Goal: Task Accomplishment & Management: Manage account settings

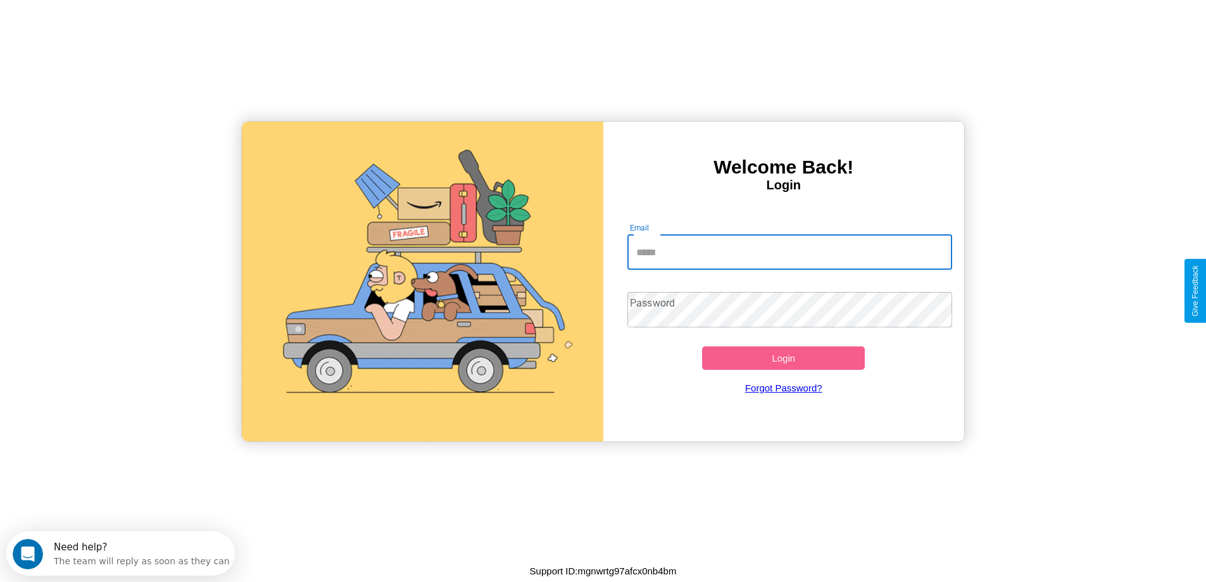
click at [789, 252] on input "Email" at bounding box center [789, 251] width 325 height 35
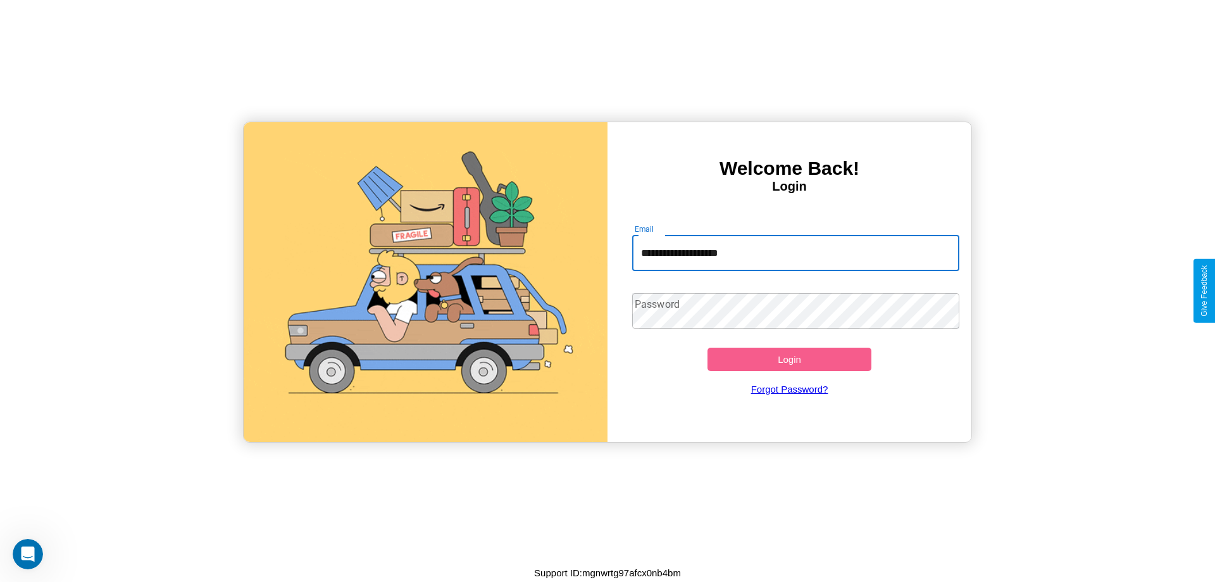
type input "**********"
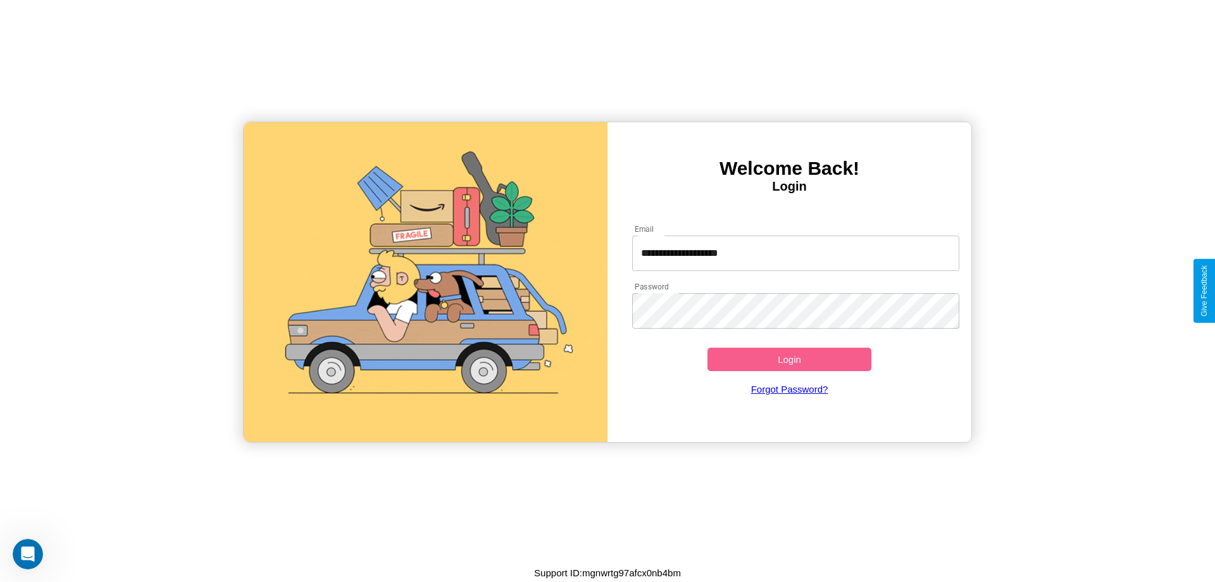
click at [789, 359] on button "Login" at bounding box center [790, 358] width 164 height 23
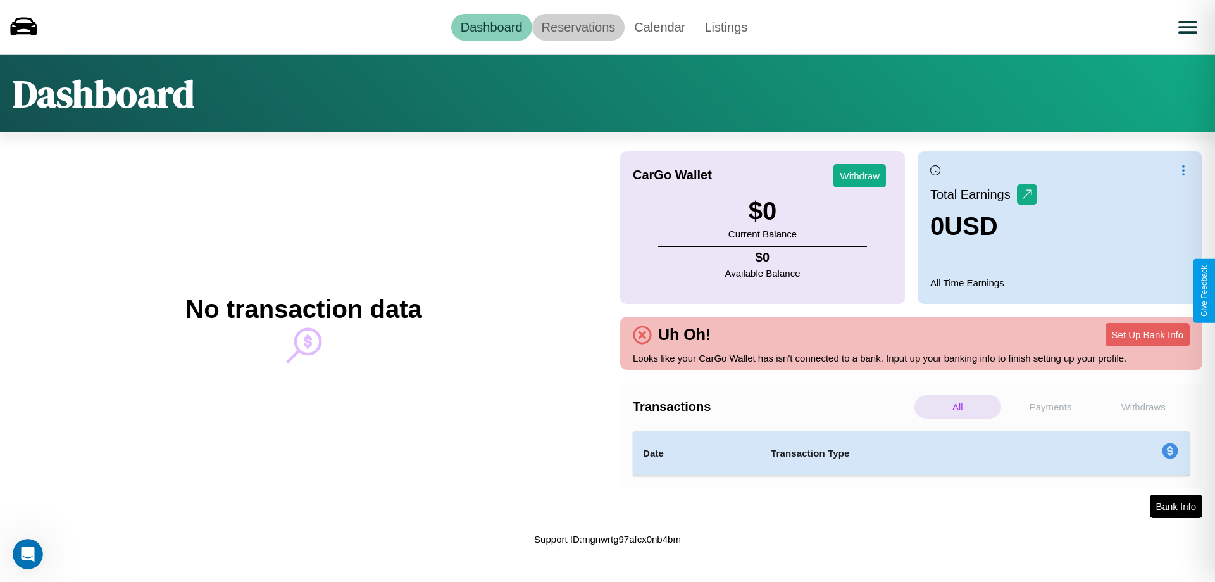
click at [578, 27] on link "Reservations" at bounding box center [578, 27] width 93 height 27
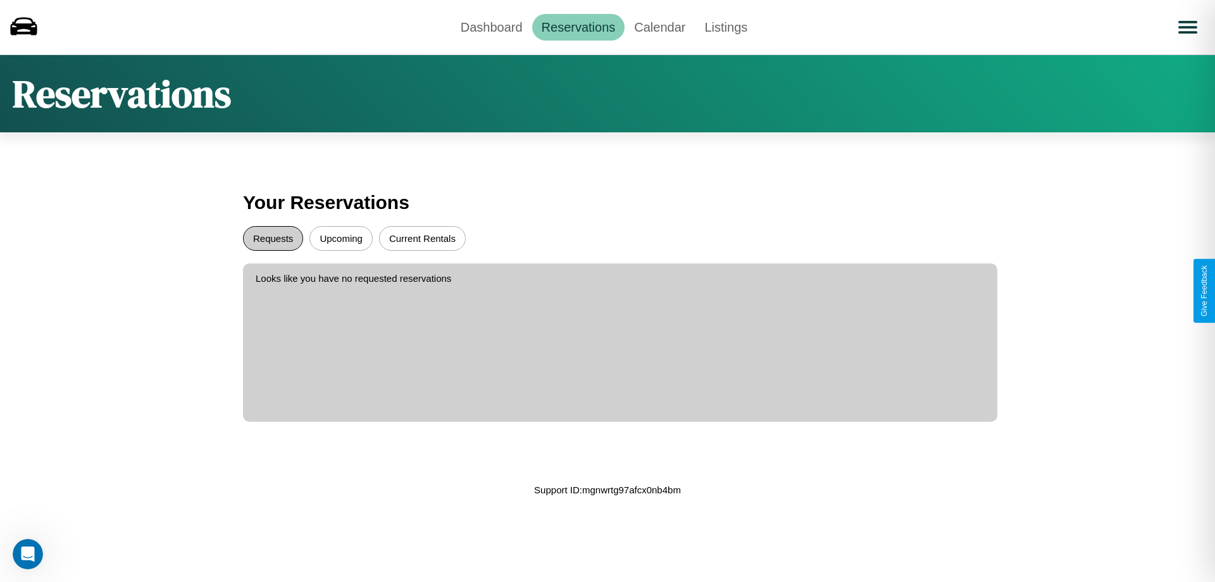
click at [273, 238] on button "Requests" at bounding box center [273, 238] width 60 height 25
click at [341, 238] on button "Upcoming" at bounding box center [341, 238] width 63 height 25
click at [491, 27] on link "Dashboard" at bounding box center [491, 27] width 81 height 27
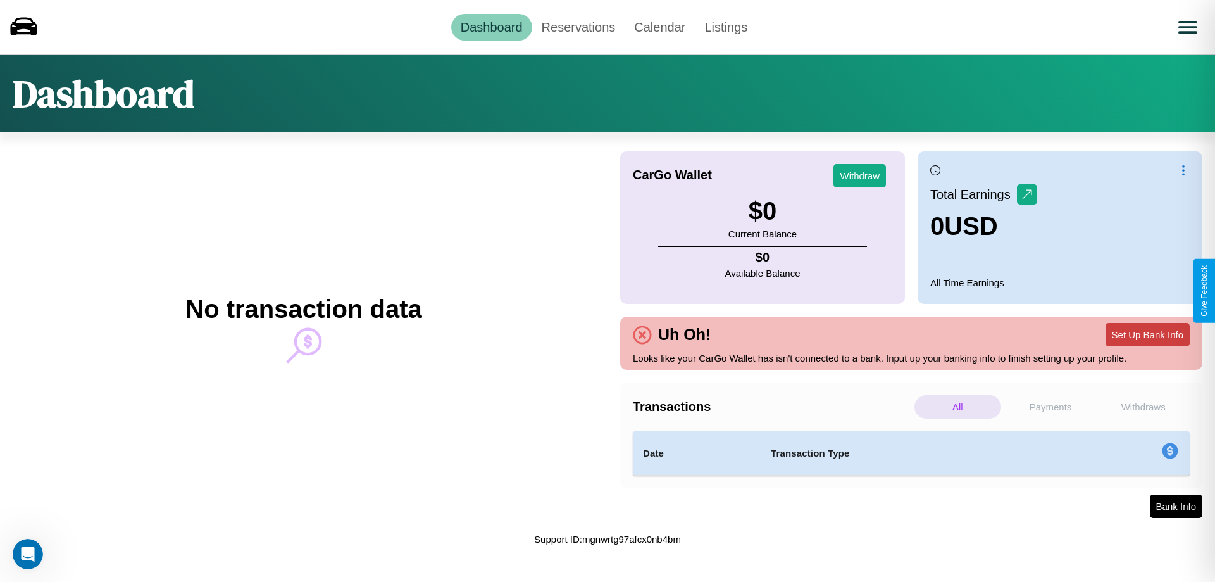
click at [1148, 334] on button "Set Up Bank Info" at bounding box center [1148, 334] width 84 height 23
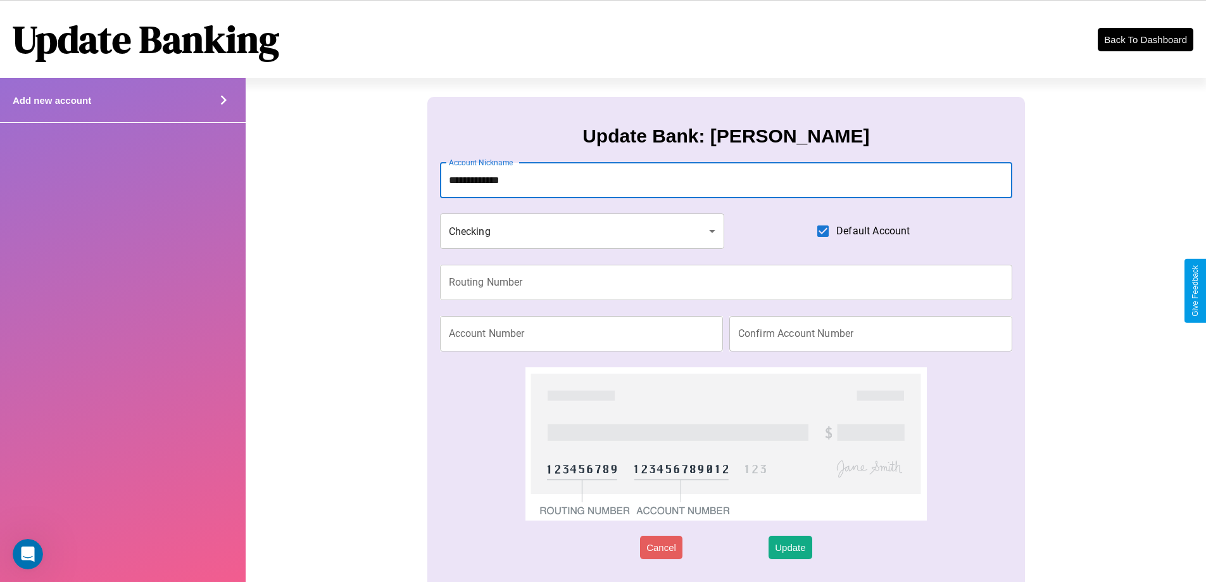
type input "**********"
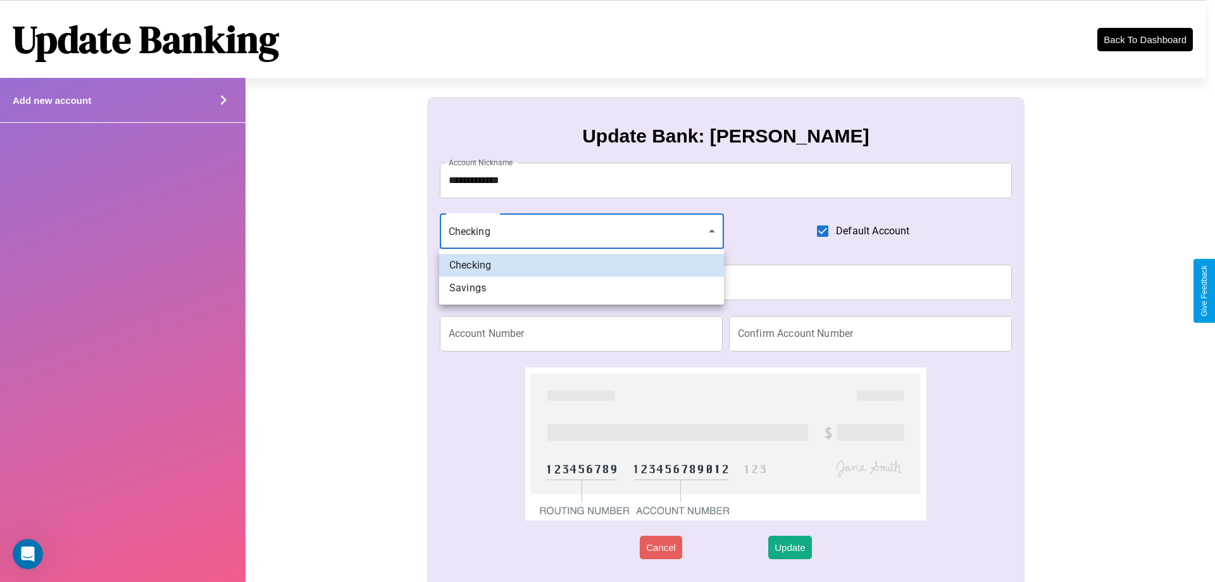
click at [582, 231] on div at bounding box center [607, 291] width 1215 height 582
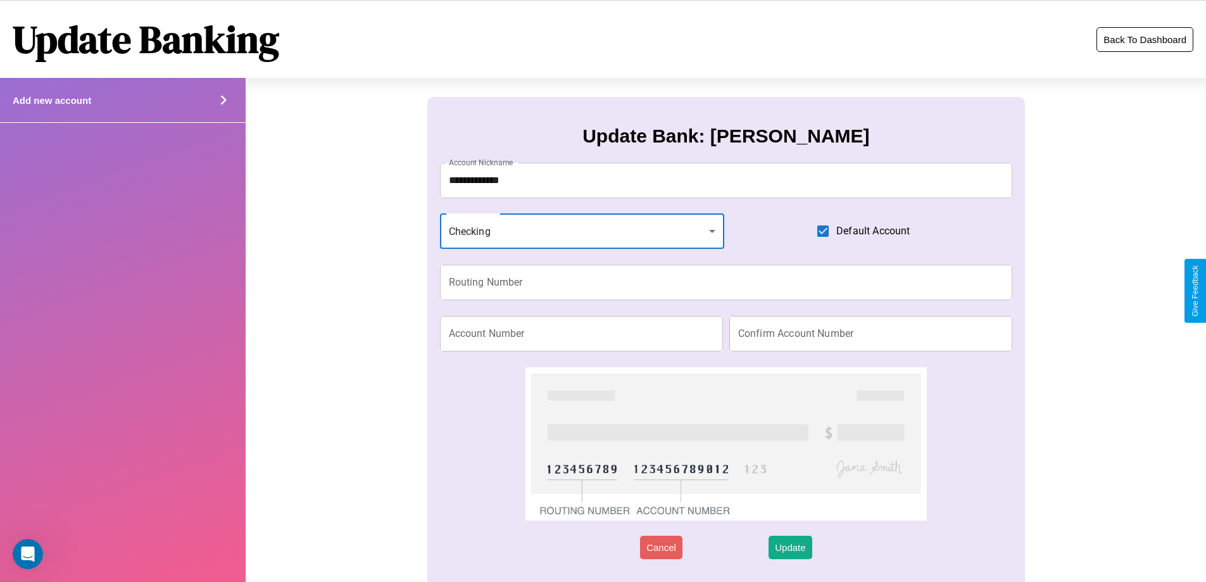
click at [1144, 39] on button "Back To Dashboard" at bounding box center [1144, 39] width 97 height 25
